Goal: Communication & Community: Ask a question

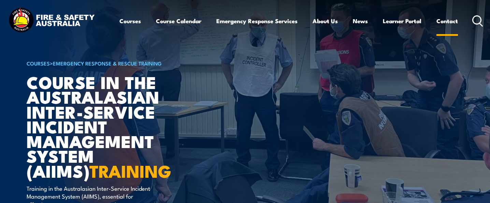
click at [440, 20] on link "Contact" at bounding box center [446, 21] width 21 height 18
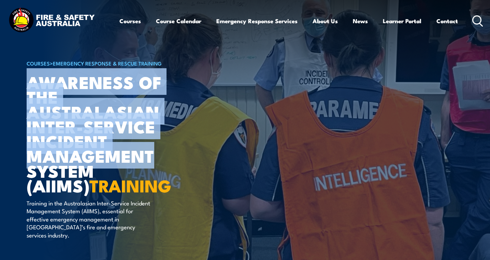
drag, startPoint x: 29, startPoint y: 84, endPoint x: 154, endPoint y: 155, distance: 143.6
click at [154, 155] on h1 "Awareness of the Australasian Inter-service Incident Management System (AIIMS) …" at bounding box center [111, 133] width 169 height 118
drag, startPoint x: 154, startPoint y: 155, endPoint x: 108, endPoint y: 114, distance: 61.2
copy h1 "Awareness of the Australasian Inter-service Incident Management"
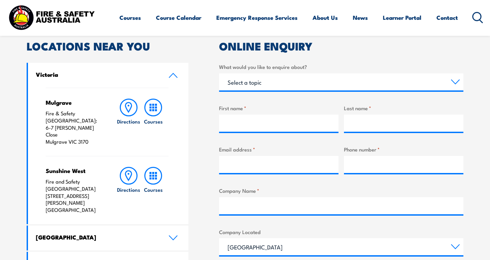
scroll to position [205, 0]
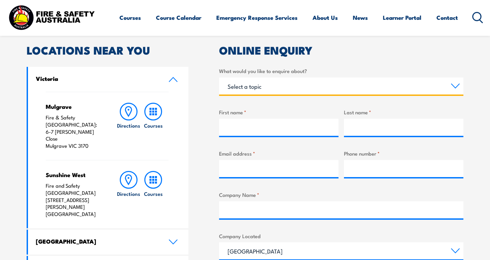
click at [256, 85] on select "Select a topic Training Emergency Response Services General Enquiry" at bounding box center [341, 85] width 244 height 17
select select "Training"
click at [219, 77] on select "Select a topic Training Emergency Response Services General Enquiry" at bounding box center [341, 85] width 244 height 17
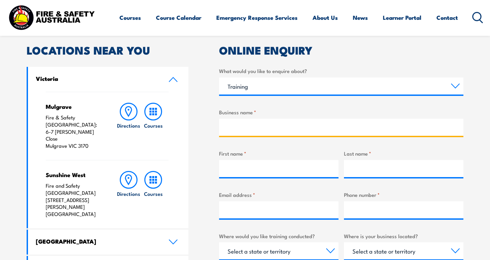
click at [271, 130] on input "Business name *" at bounding box center [341, 127] width 244 height 17
type input "Port of Melbourne"
type input "Tim"
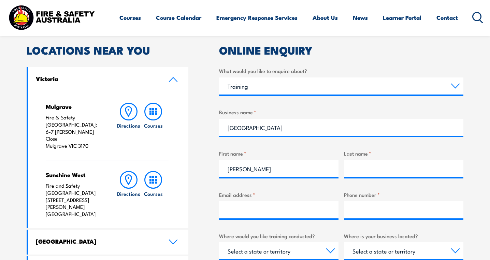
type input "Seear"
type input "tim.seear@portofmelbourne.com"
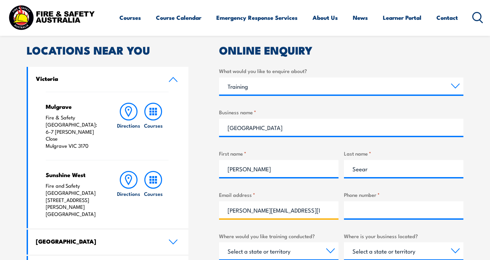
type input "0412123902"
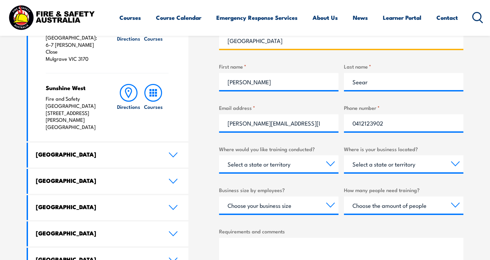
scroll to position [307, 0]
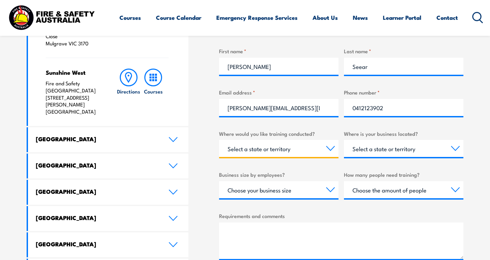
click at [288, 150] on select "Select a state or territory Nationally - multiple locations QLD NSW VIC SA ACT …" at bounding box center [278, 148] width 119 height 17
select select "VIC"
click at [219, 140] on select "Select a state or territory Nationally - multiple locations QLD NSW VIC SA ACT …" at bounding box center [278, 148] width 119 height 17
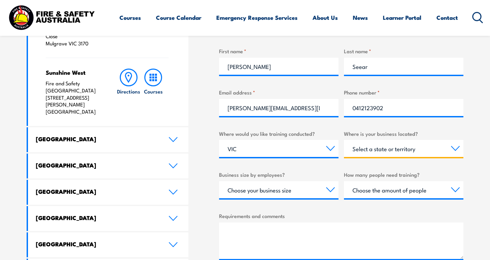
click at [384, 147] on select "Select a state or territory QLD NSW VIC SA ACT WA TAS NT" at bounding box center [403, 148] width 119 height 17
select select "VIC"
click at [344, 140] on select "Select a state or territory QLD NSW VIC SA ACT WA TAS NT" at bounding box center [403, 148] width 119 height 17
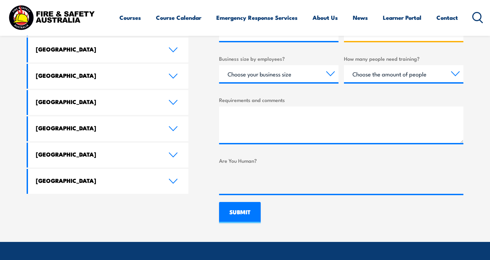
scroll to position [443, 0]
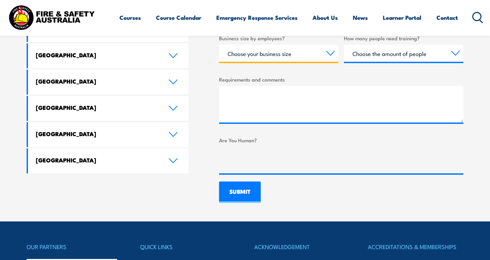
click at [330, 53] on select "Choose your business size 1 to 19 20 to 199 200+" at bounding box center [278, 53] width 119 height 17
select select "20 to 199"
click at [219, 45] on select "Choose your business size 1 to 19 20 to 199 200+" at bounding box center [278, 53] width 119 height 17
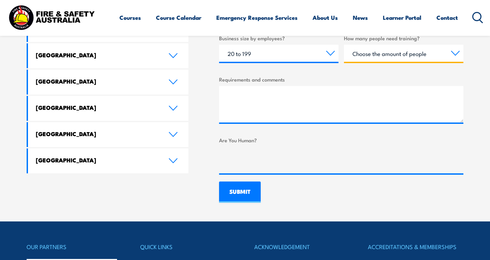
click at [419, 48] on select "Choose the amount of people 1 to 4 5 to 19 20+" at bounding box center [403, 53] width 119 height 17
select select "5 to 19"
click at [344, 45] on select "Choose the amount of people 1 to 4 5 to 19 20+" at bounding box center [403, 53] width 119 height 17
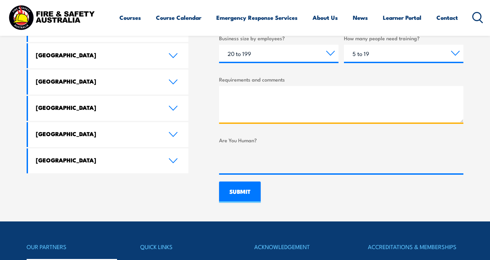
click at [272, 102] on textarea "Requirements and comments" at bounding box center [341, 104] width 244 height 37
paste textarea "Awareness of the Australasian Inter-service Incident Management"
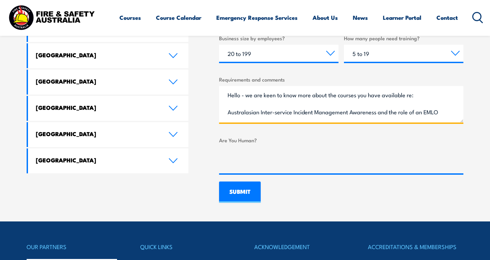
scroll to position [11, 0]
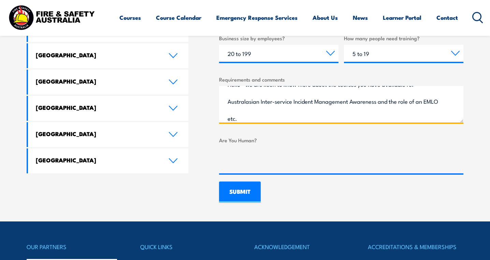
type textarea "Hello - we are keen to know more about the courses you have available re: Austr…"
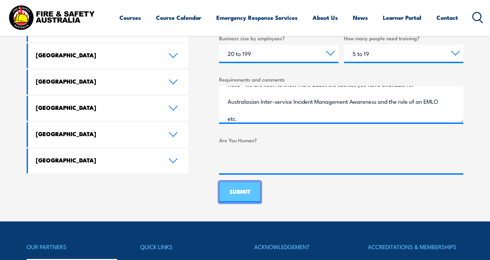
click at [241, 194] on input "SUBMIT" at bounding box center [240, 191] width 42 height 21
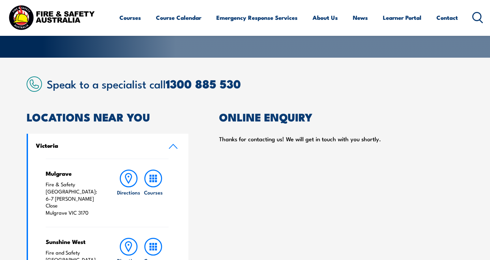
scroll to position [136, 0]
